Goal: Transaction & Acquisition: Book appointment/travel/reservation

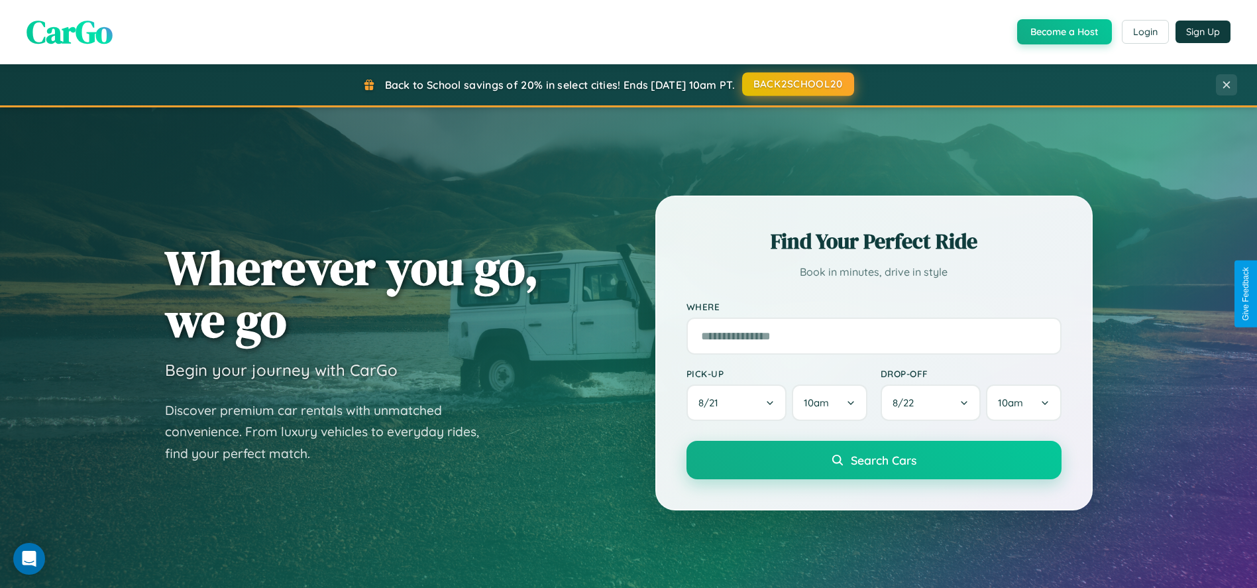
click at [797, 84] on button "BACK2SCHOOL20" at bounding box center [798, 84] width 112 height 24
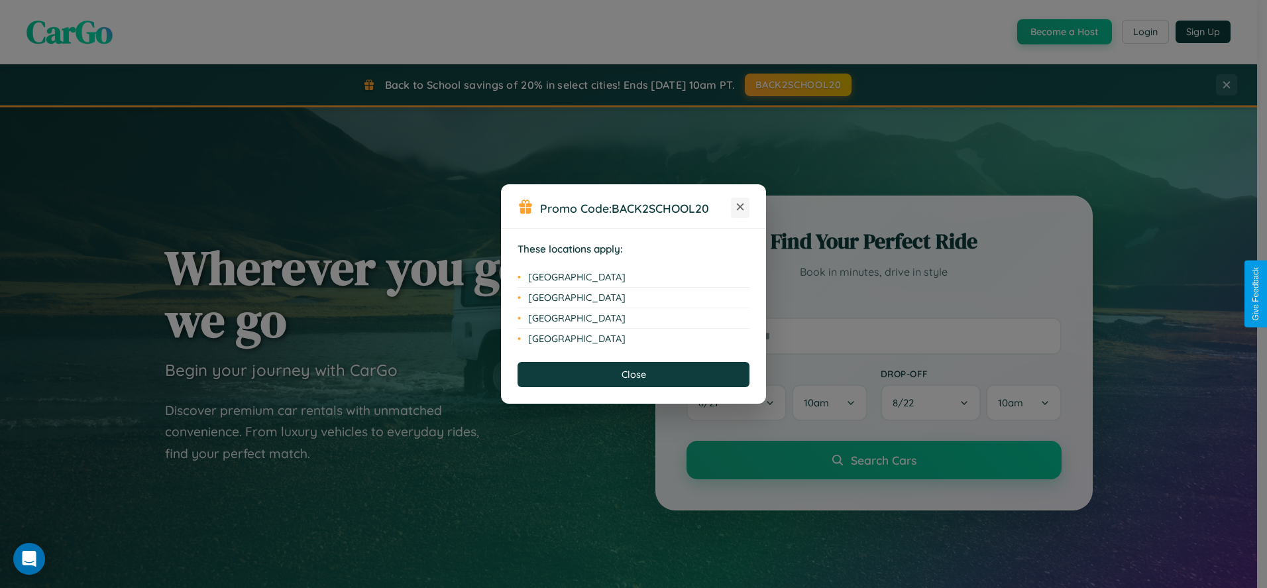
click at [740, 207] on icon at bounding box center [740, 206] width 7 height 7
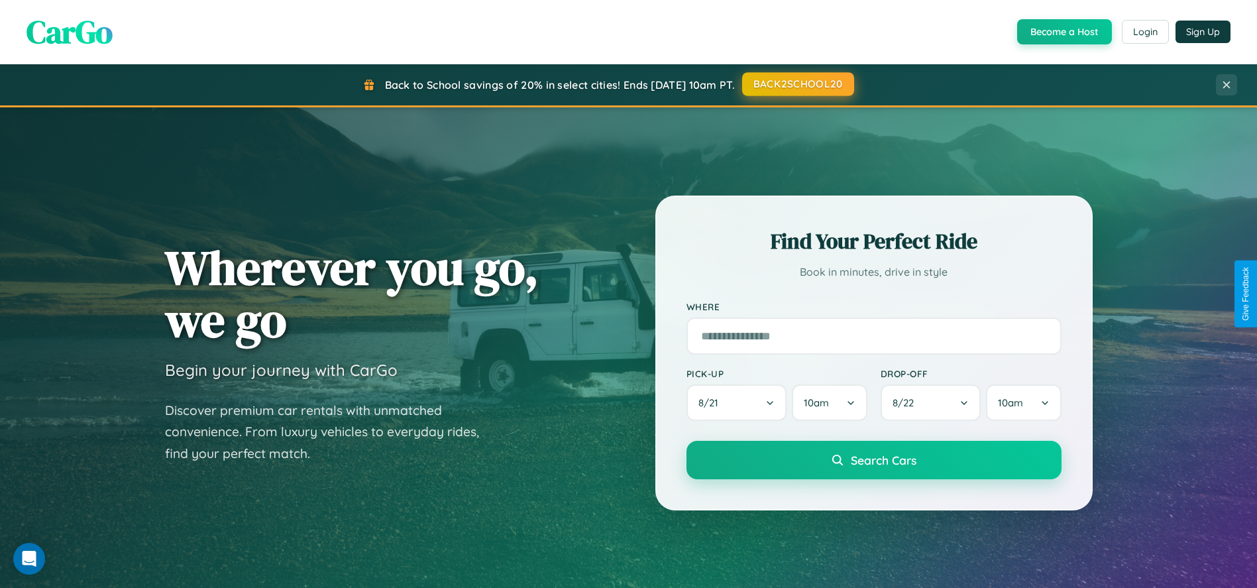
click at [797, 84] on button "BACK2SCHOOL20" at bounding box center [798, 84] width 112 height 24
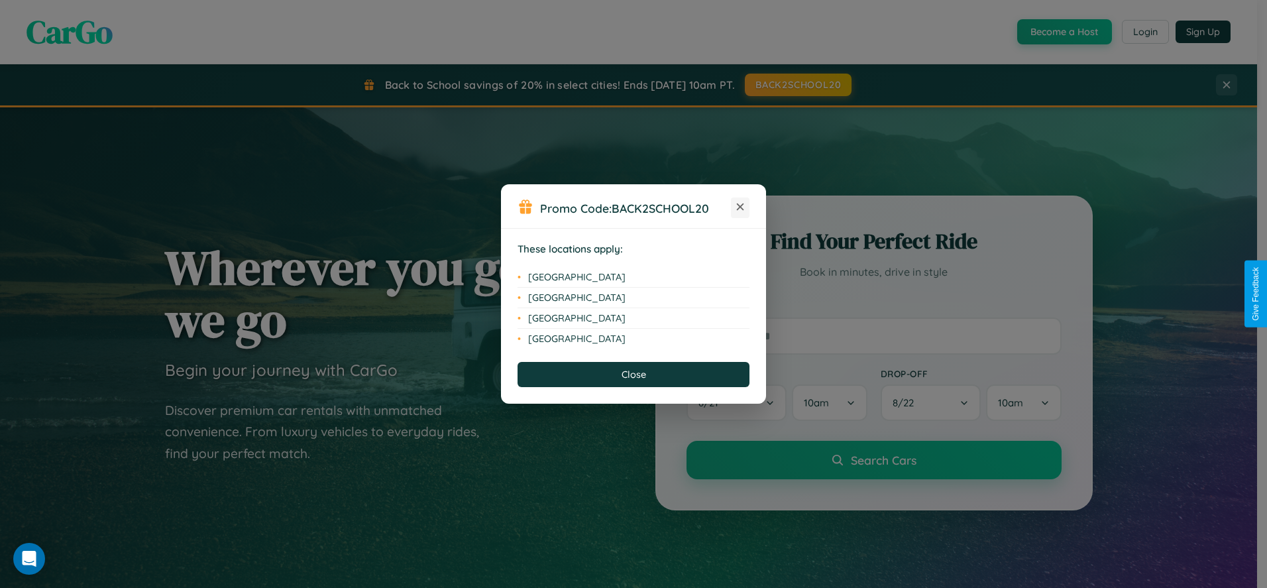
click at [740, 207] on icon at bounding box center [740, 206] width 7 height 7
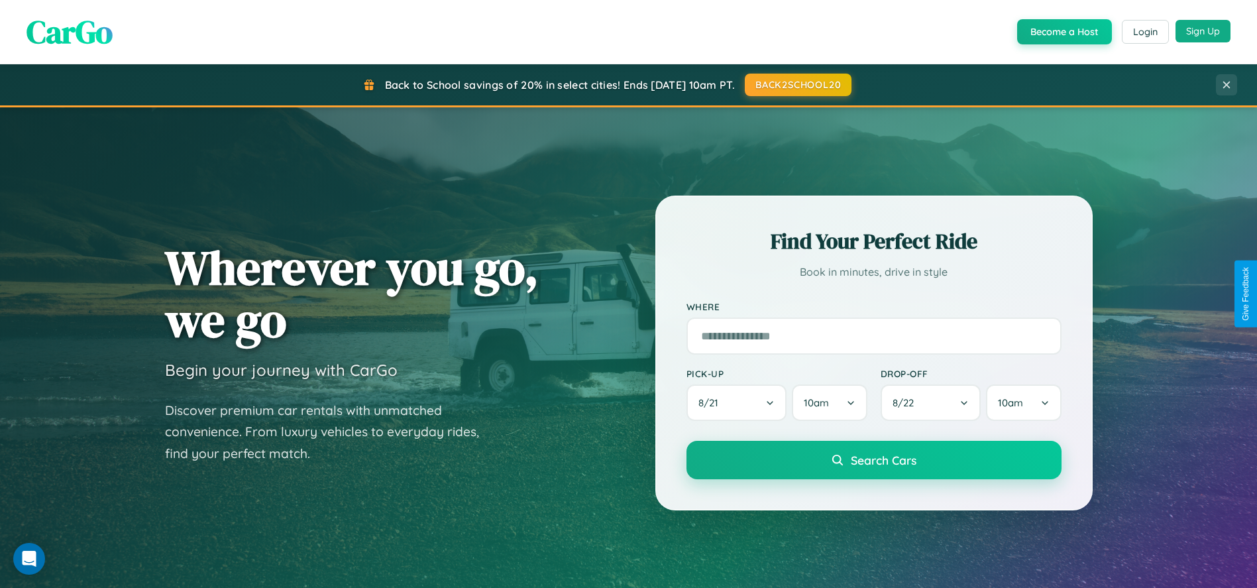
click at [1202, 32] on button "Sign Up" at bounding box center [1202, 31] width 55 height 23
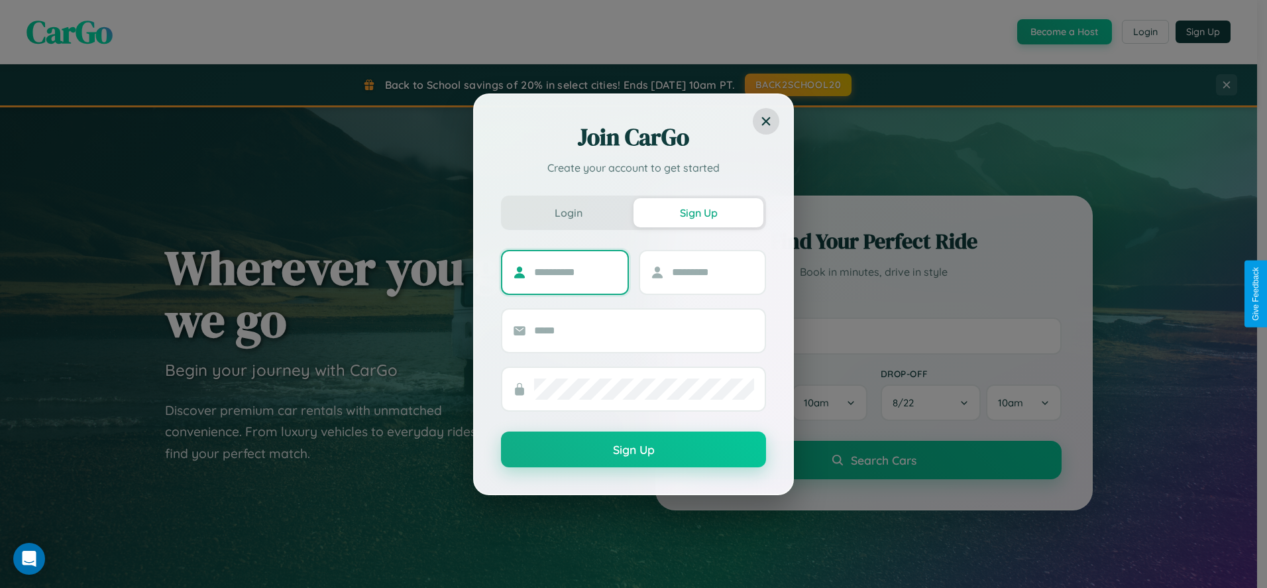
click at [575, 272] on input "text" at bounding box center [575, 272] width 83 height 21
type input "******"
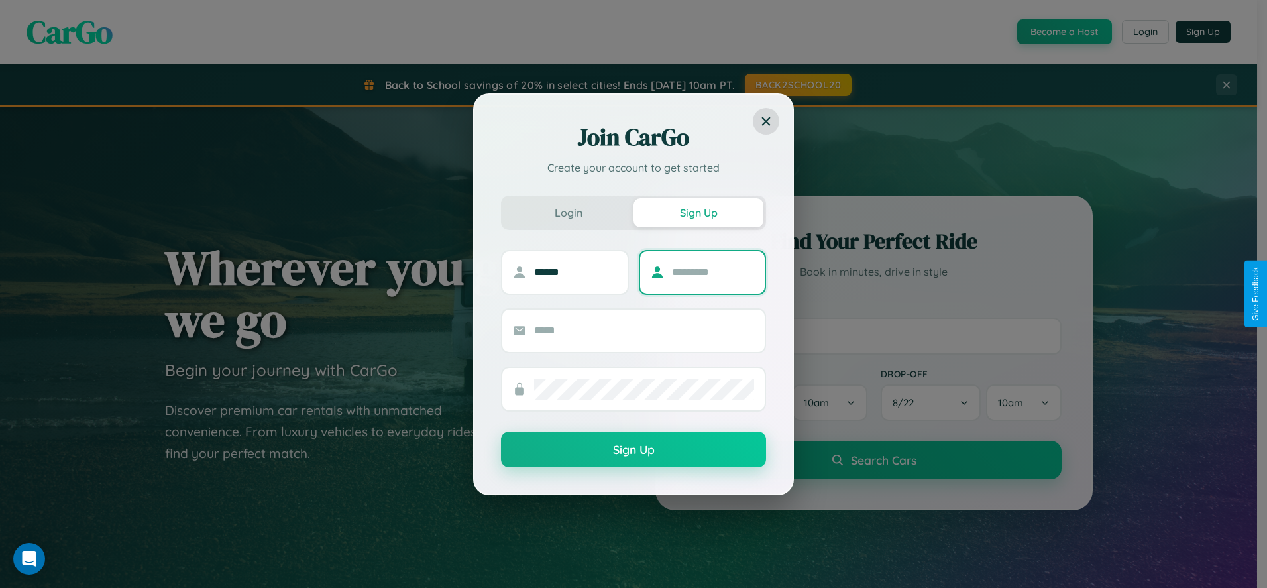
click at [712, 272] on input "text" at bounding box center [713, 272] width 83 height 21
type input "******"
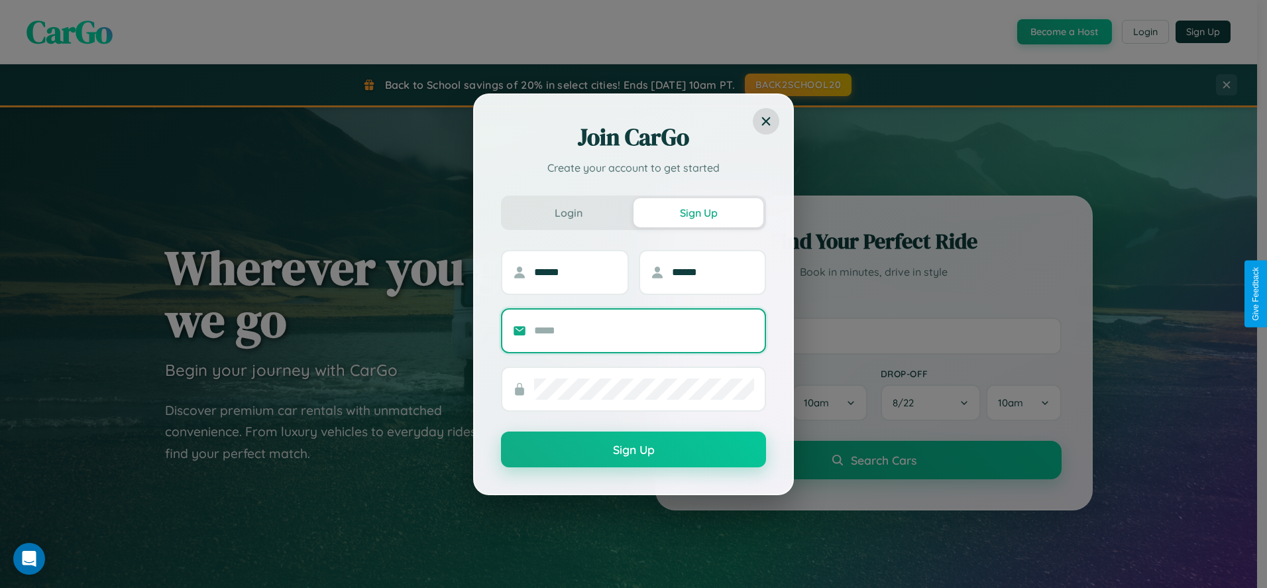
click at [644, 330] on input "text" at bounding box center [644, 330] width 220 height 21
type input "**********"
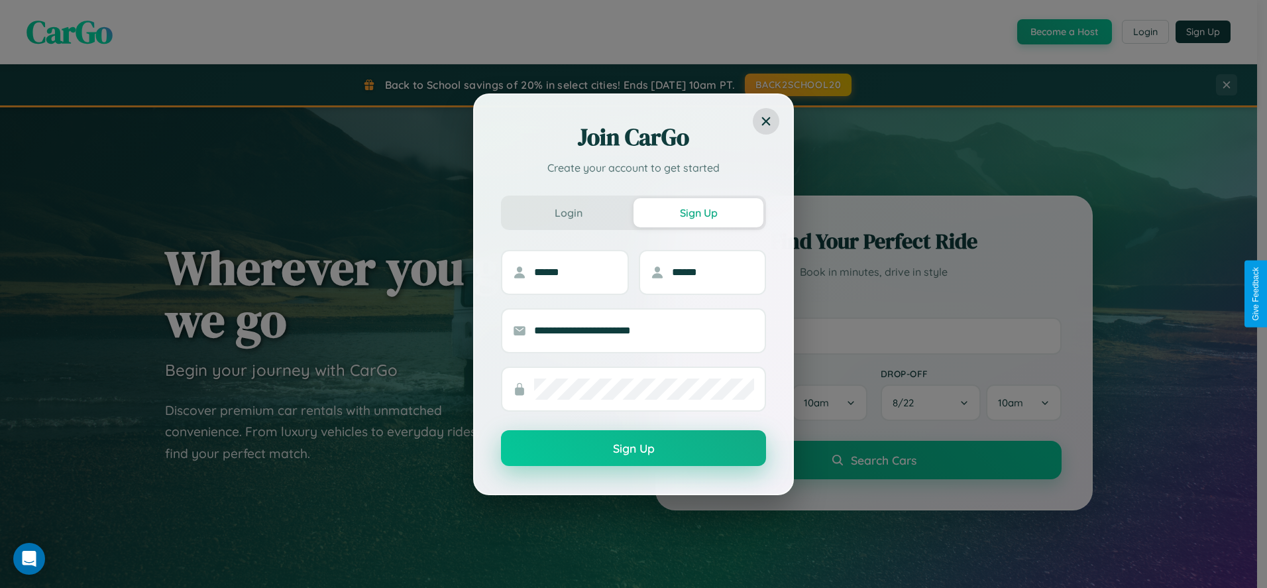
click at [633, 448] on button "Sign Up" at bounding box center [633, 448] width 265 height 36
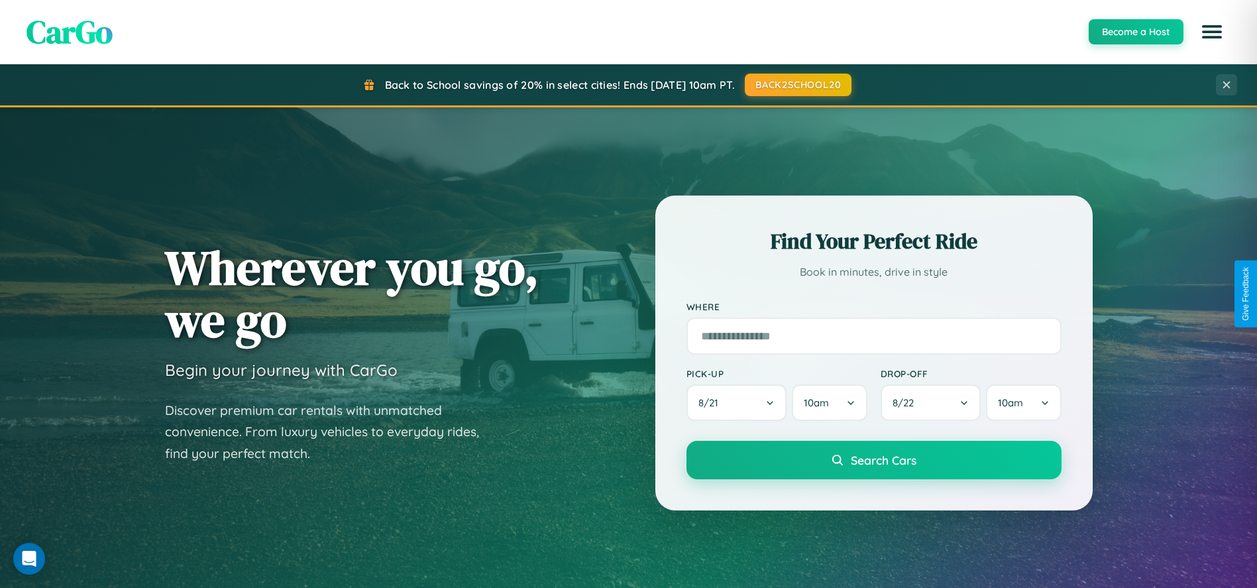
scroll to position [566, 0]
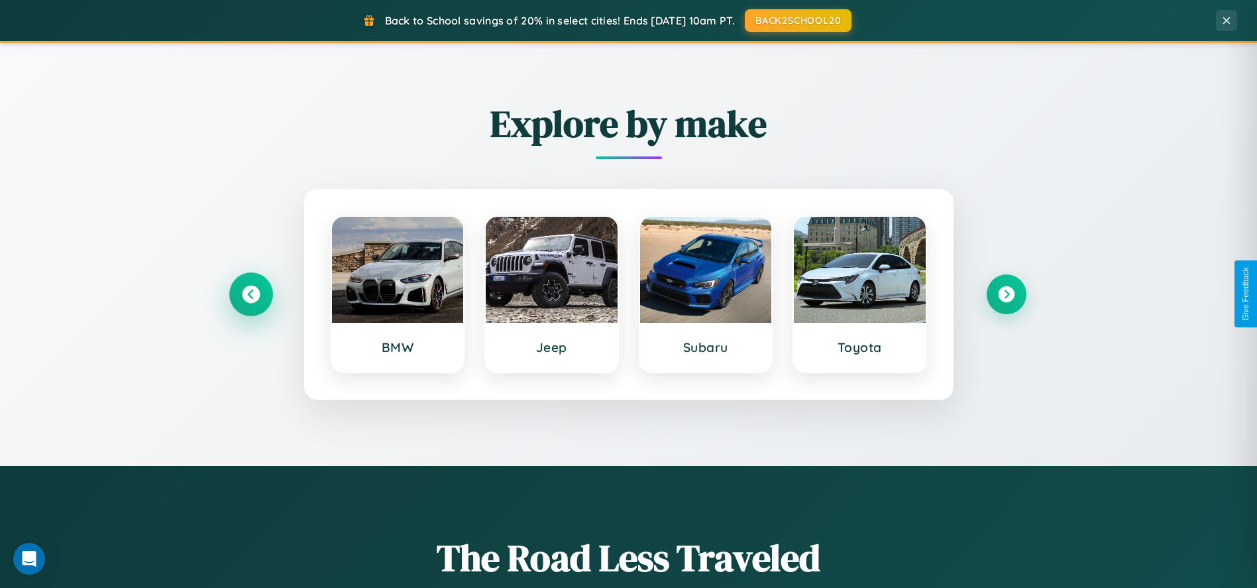
click at [250, 293] on icon at bounding box center [251, 294] width 18 height 18
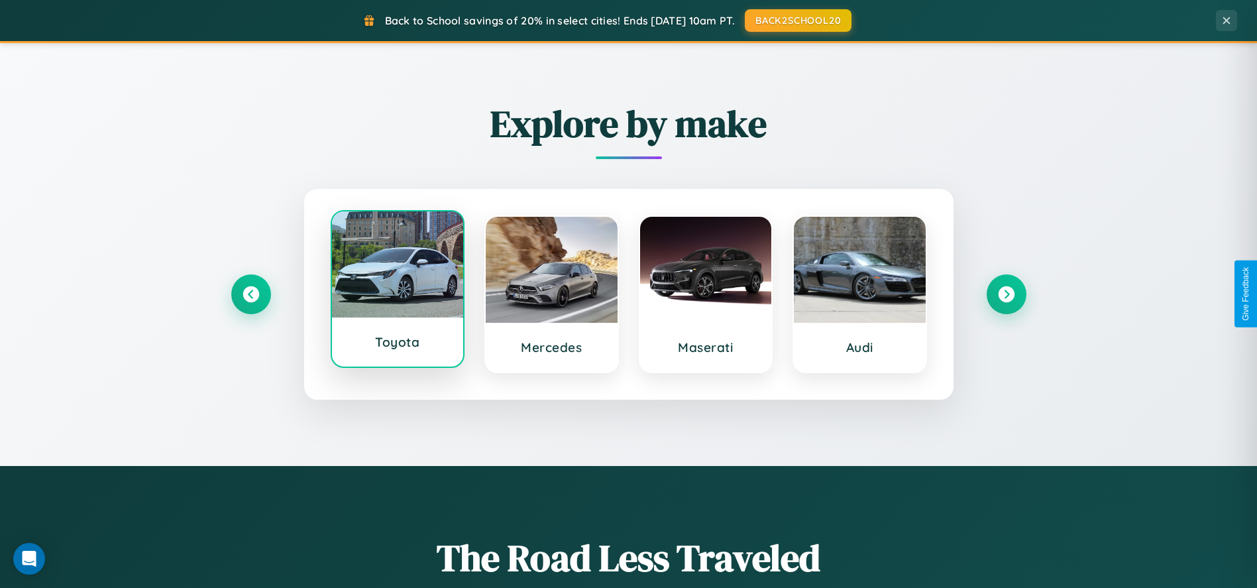
click at [397, 289] on div at bounding box center [398, 264] width 132 height 106
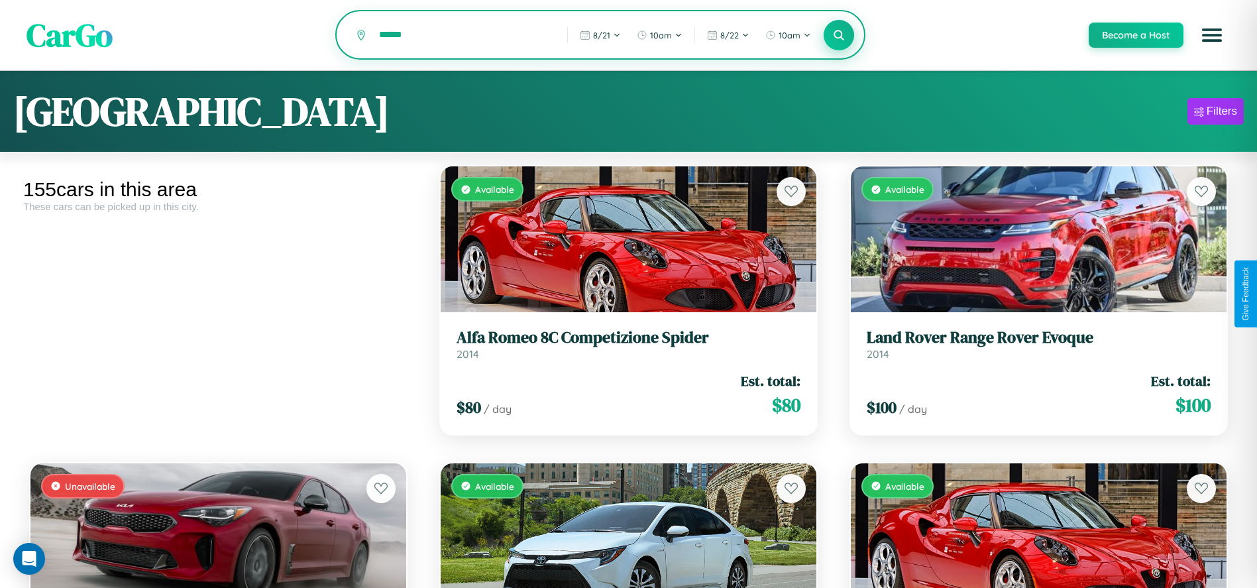
type input "******"
click at [838, 36] on icon at bounding box center [839, 34] width 13 height 13
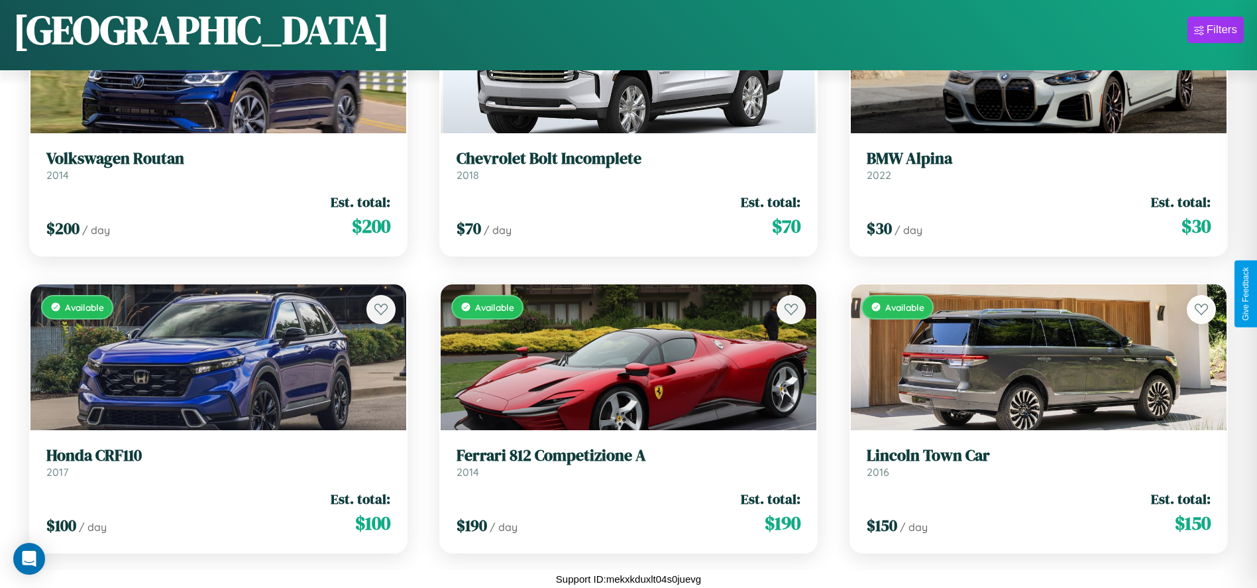
scroll to position [2568, 0]
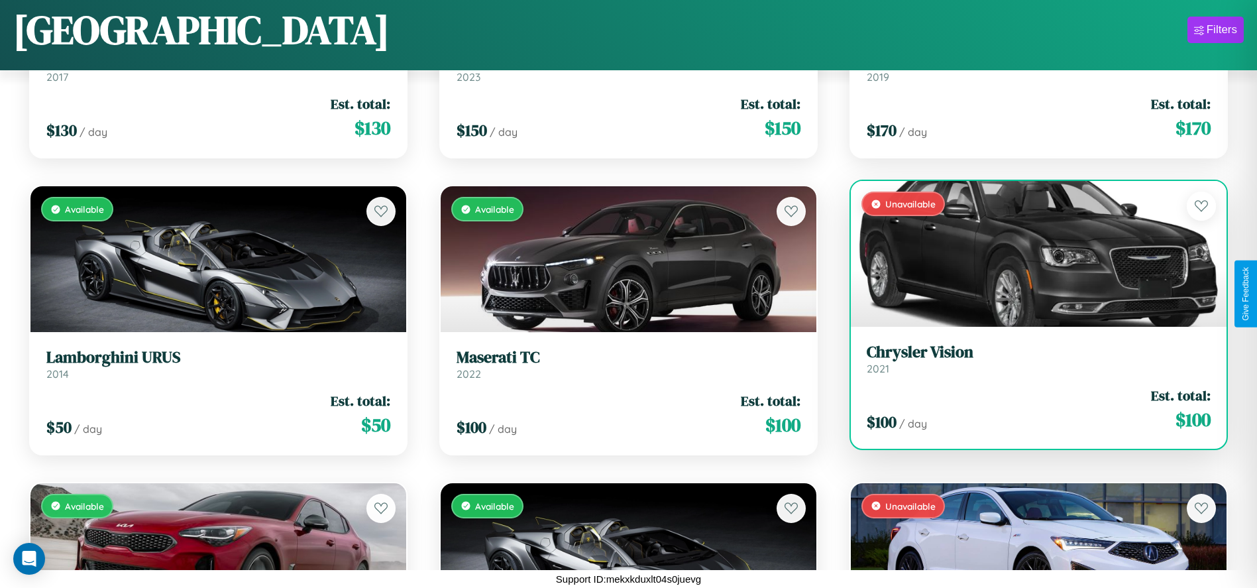
click at [1030, 254] on div "Unavailable" at bounding box center [1039, 254] width 376 height 146
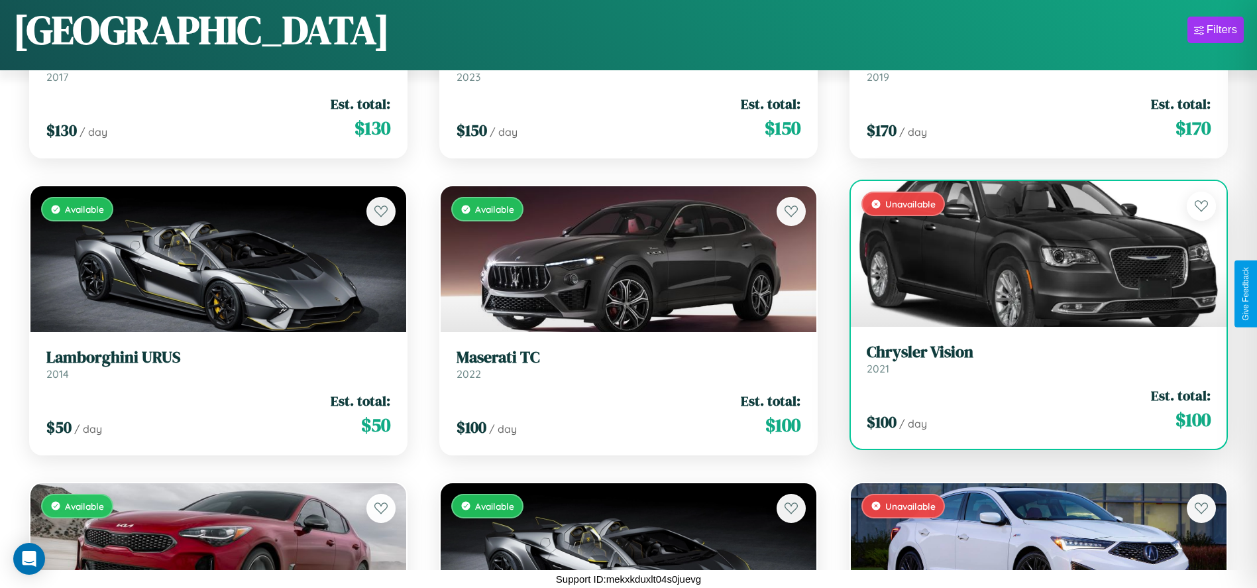
click at [1030, 254] on div "Unavailable" at bounding box center [1039, 254] width 376 height 146
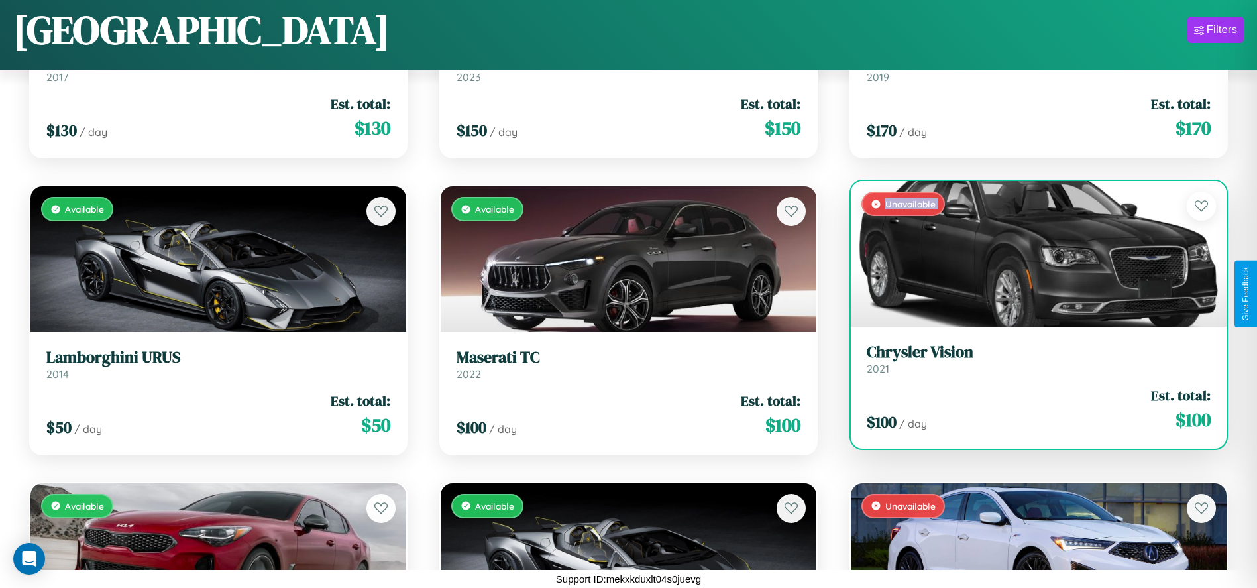
click at [1030, 254] on div "Unavailable" at bounding box center [1039, 254] width 376 height 146
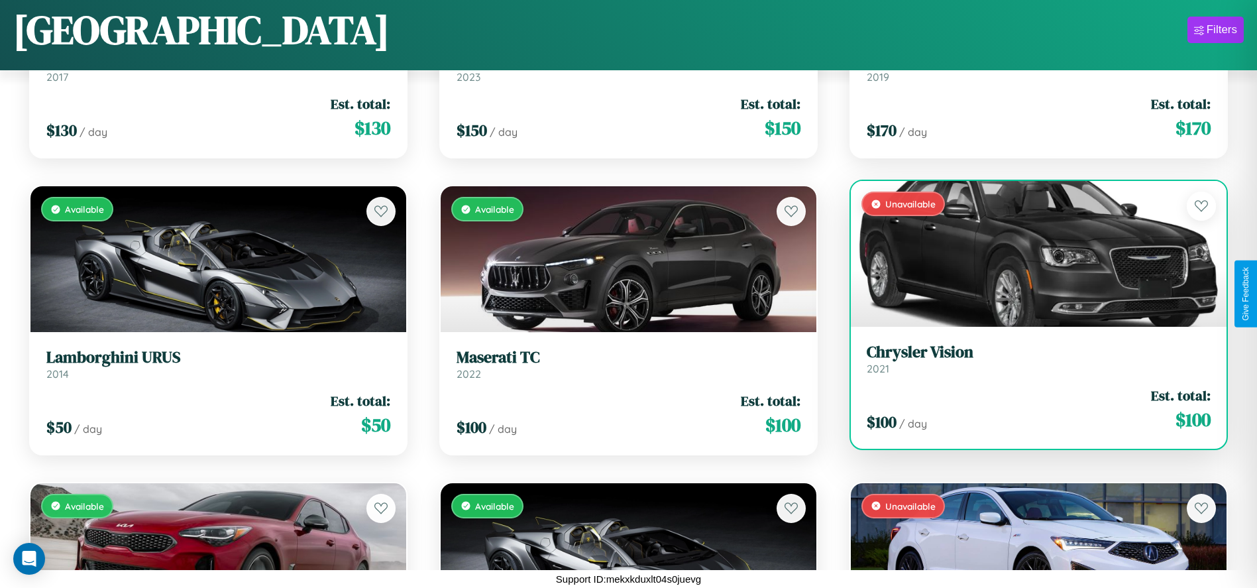
click at [1030, 254] on div "Unavailable" at bounding box center [1039, 254] width 376 height 146
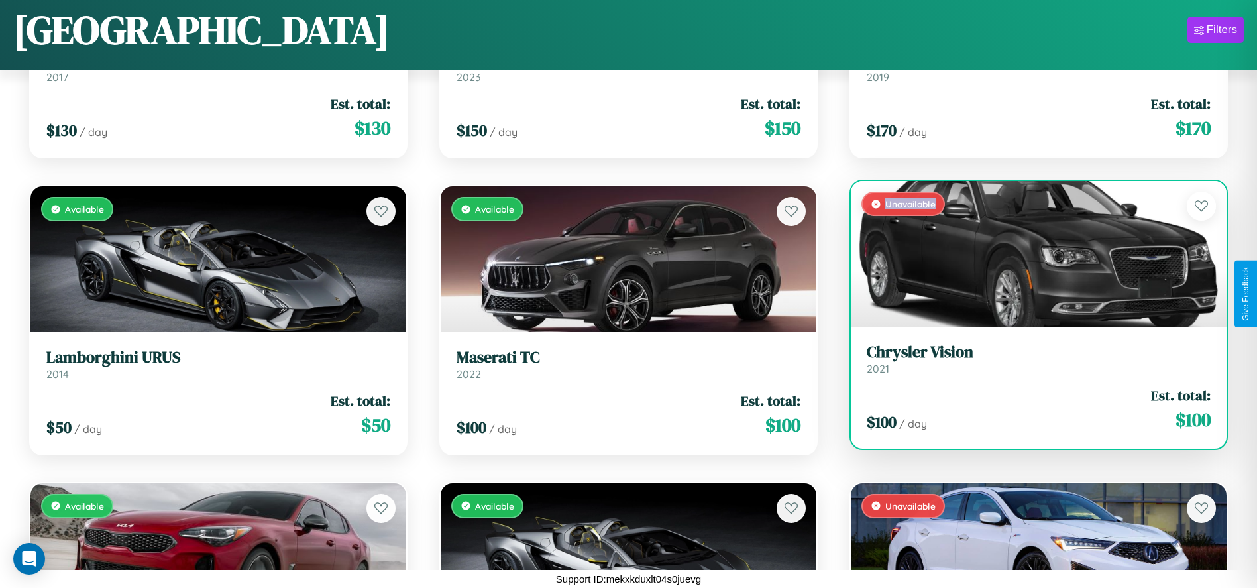
click at [1030, 254] on div "Unavailable" at bounding box center [1039, 254] width 376 height 146
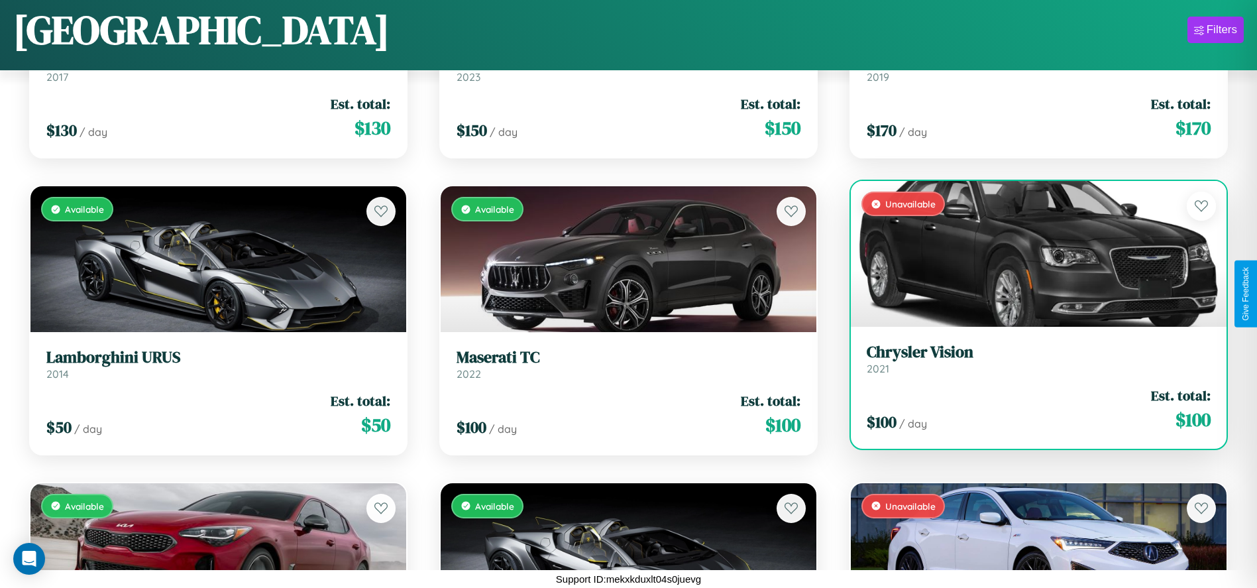
click at [1030, 358] on h3 "Chrysler Vision" at bounding box center [1038, 351] width 344 height 19
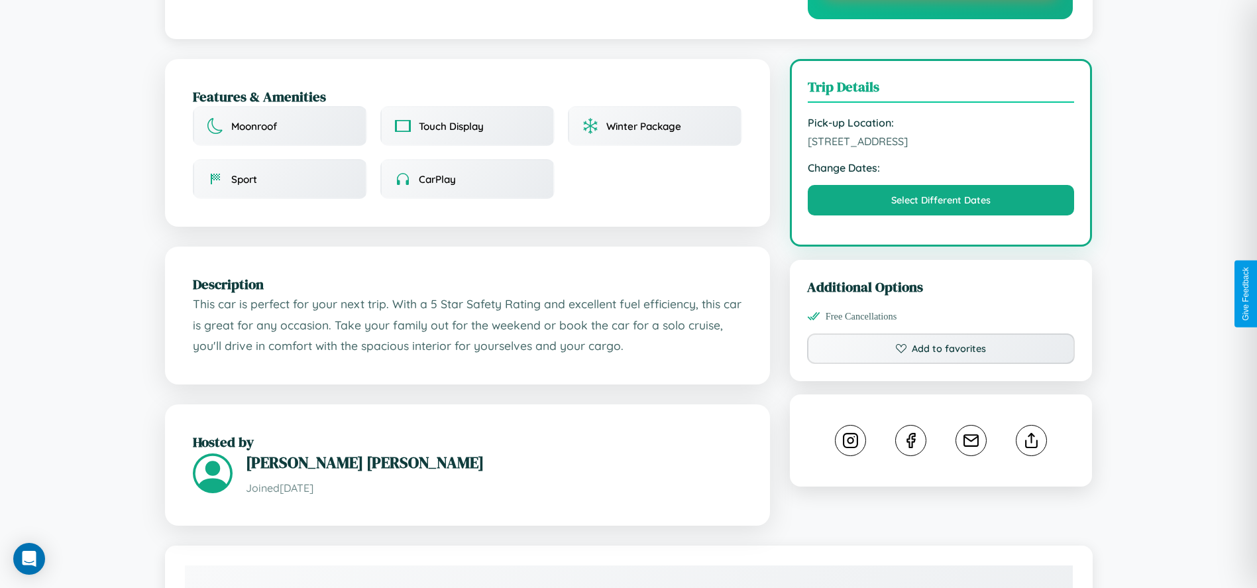
scroll to position [395, 0]
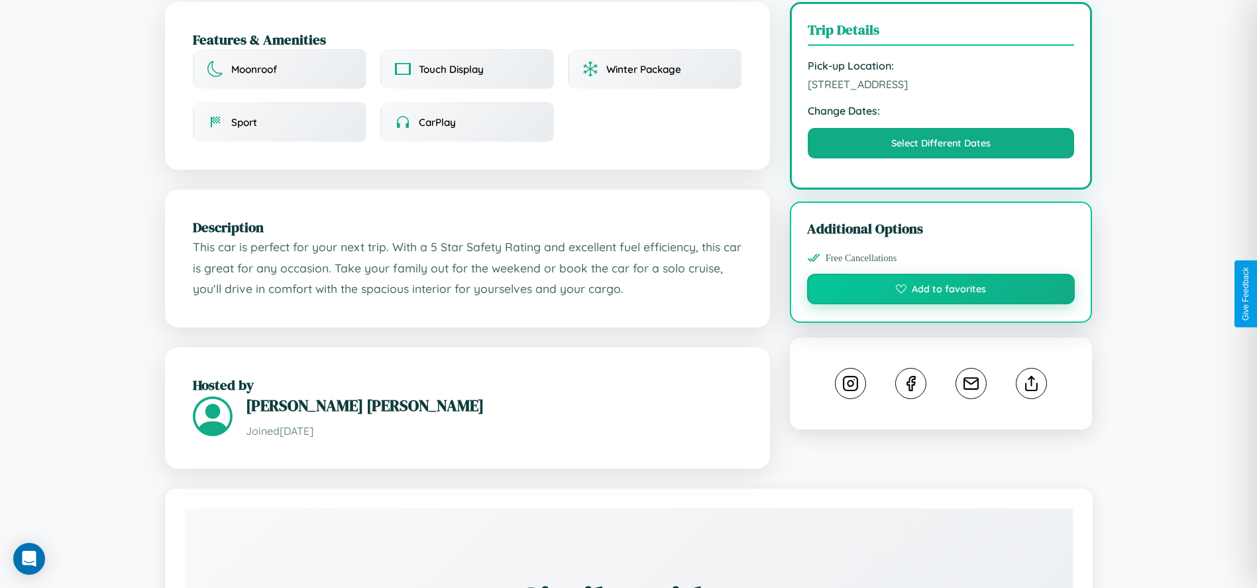
click at [941, 291] on button "Add to favorites" at bounding box center [941, 289] width 268 height 30
